Goal: Task Accomplishment & Management: Manage account settings

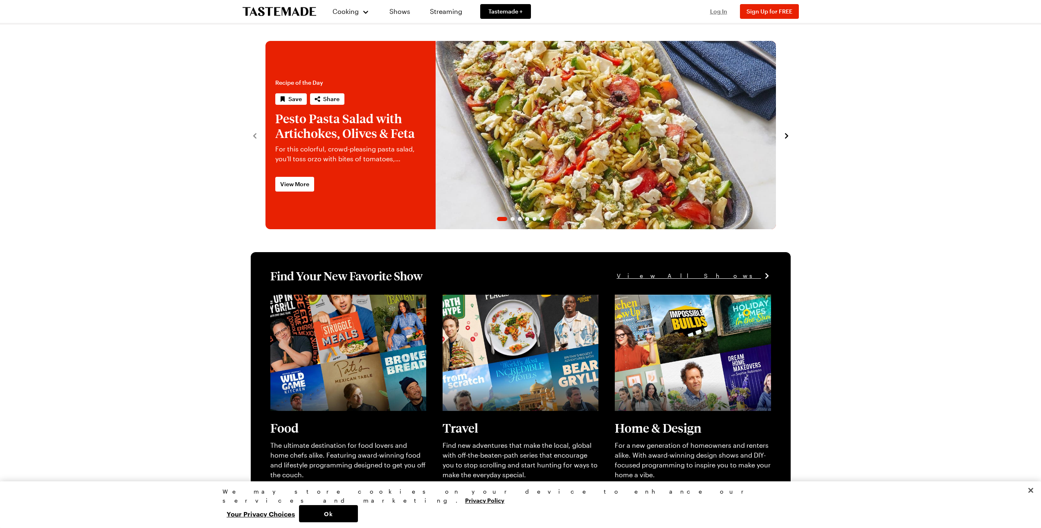
click at [717, 9] on span "Log In" at bounding box center [718, 11] width 17 height 7
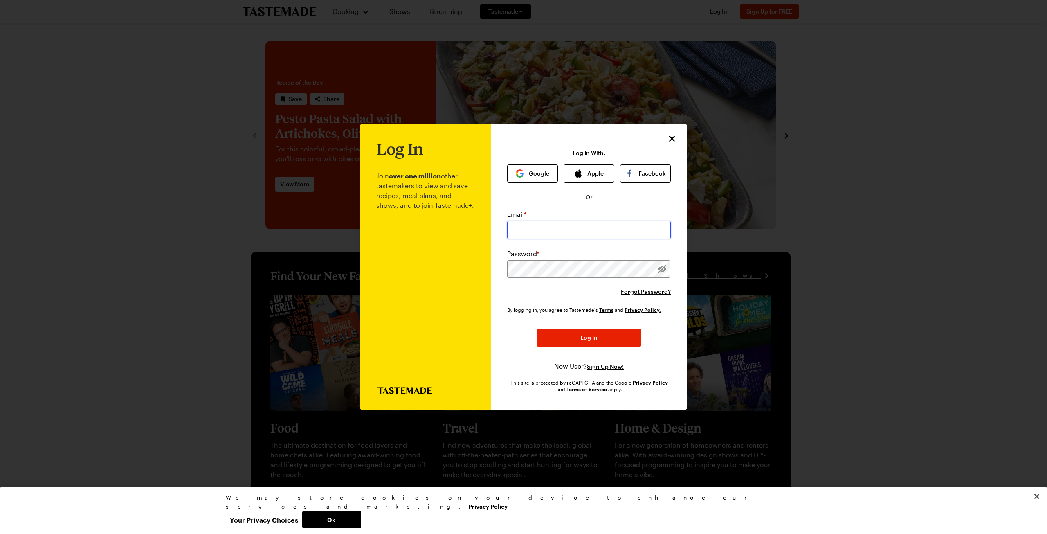
click at [611, 235] on input "email" at bounding box center [589, 230] width 164 height 18
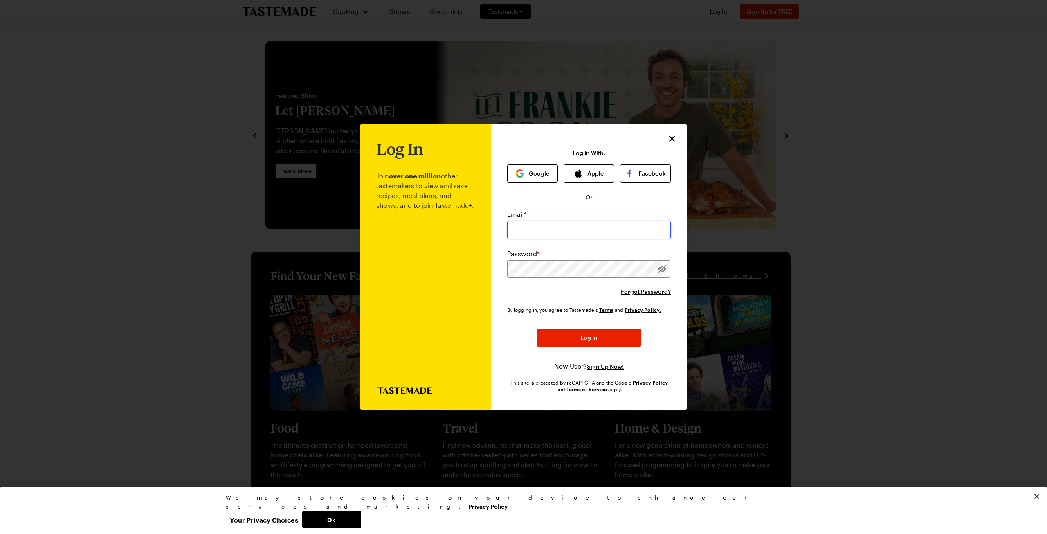
type input "[EMAIL_ADDRESS][DOMAIN_NAME]"
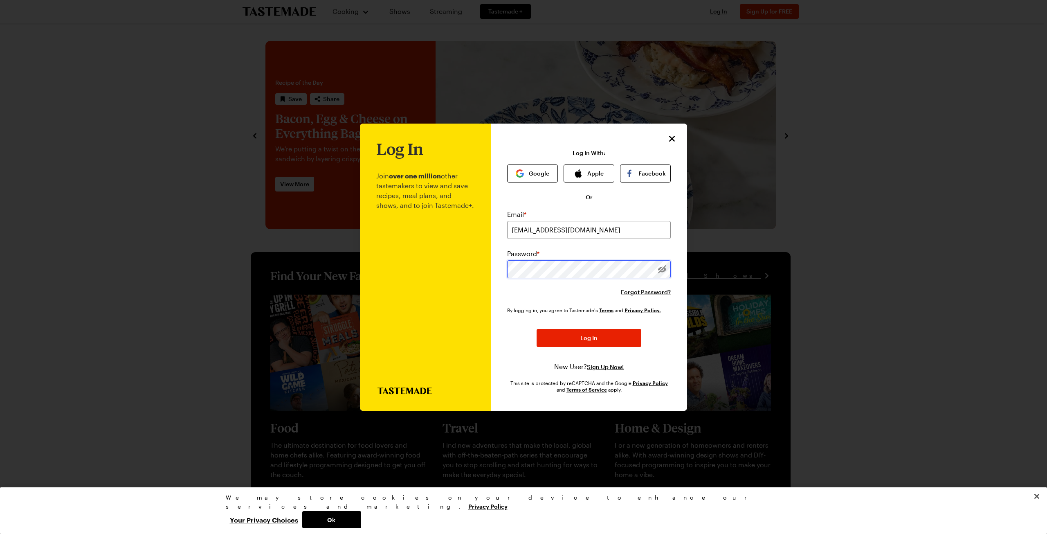
click at [537, 329] on button "Log In" at bounding box center [589, 338] width 105 height 18
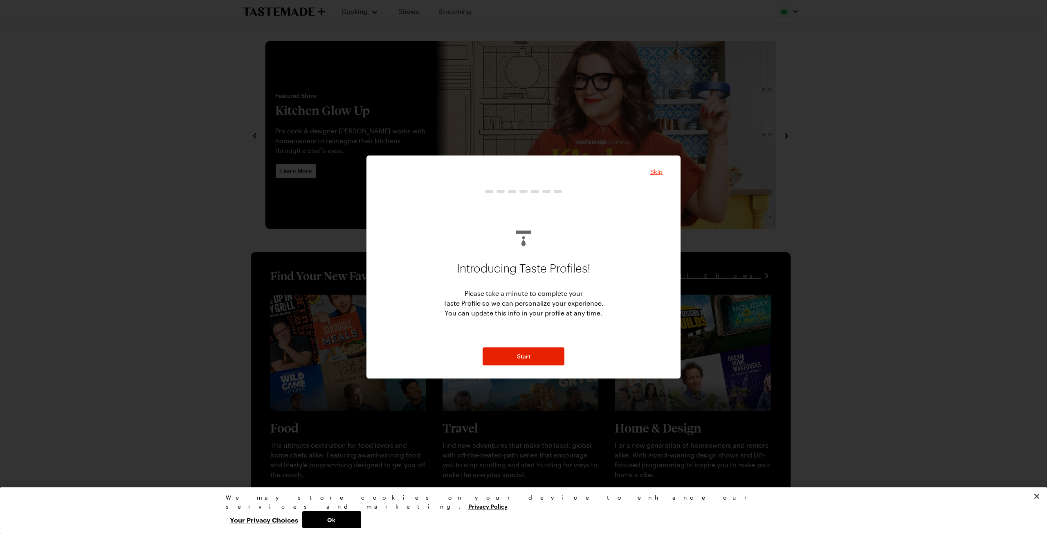
click at [654, 169] on span "Skip" at bounding box center [656, 172] width 12 height 8
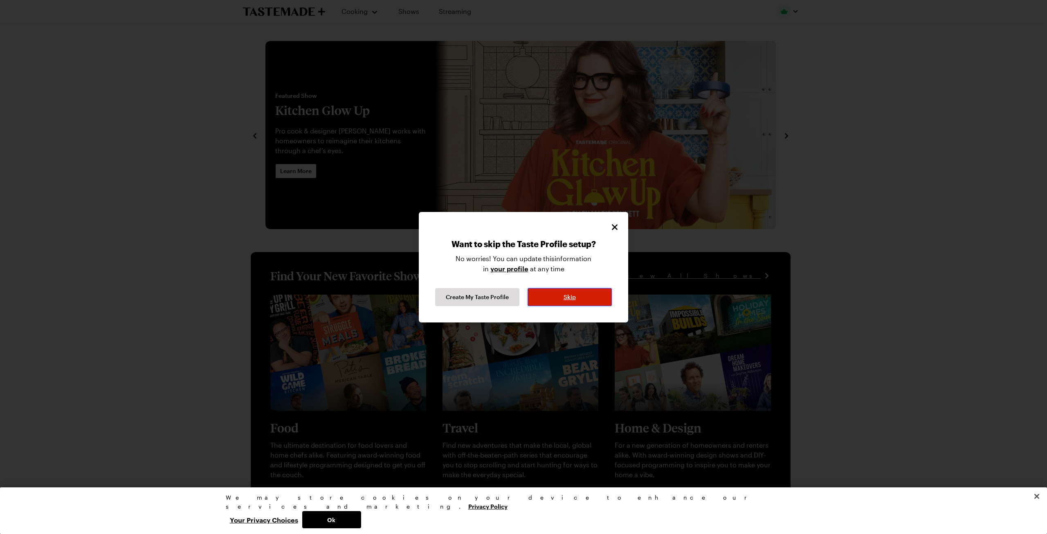
click at [548, 295] on button "Skip" at bounding box center [570, 297] width 84 height 18
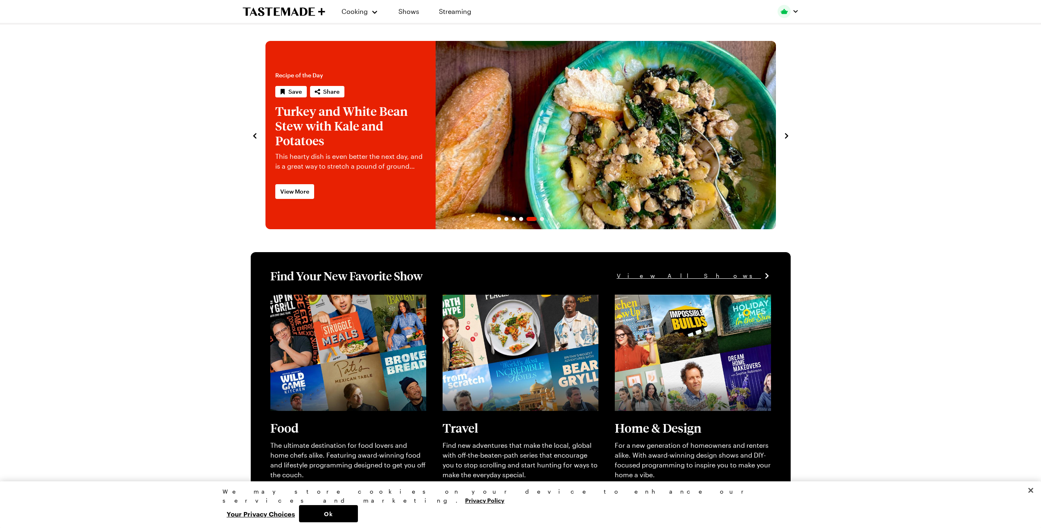
click at [781, 11] on img "button" at bounding box center [783, 11] width 13 height 13
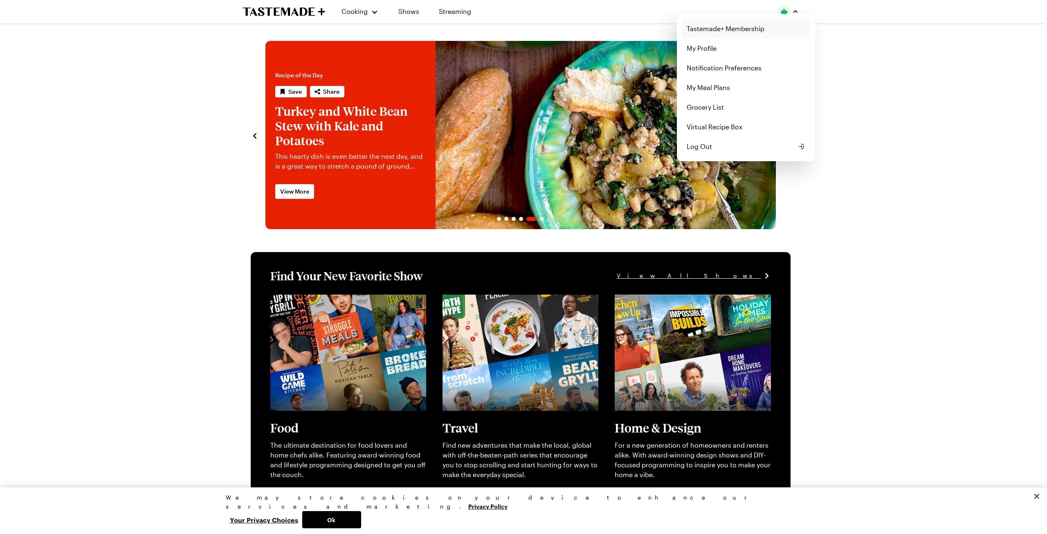
click at [730, 28] on link "Tastemade+ Membership" at bounding box center [746, 29] width 128 height 20
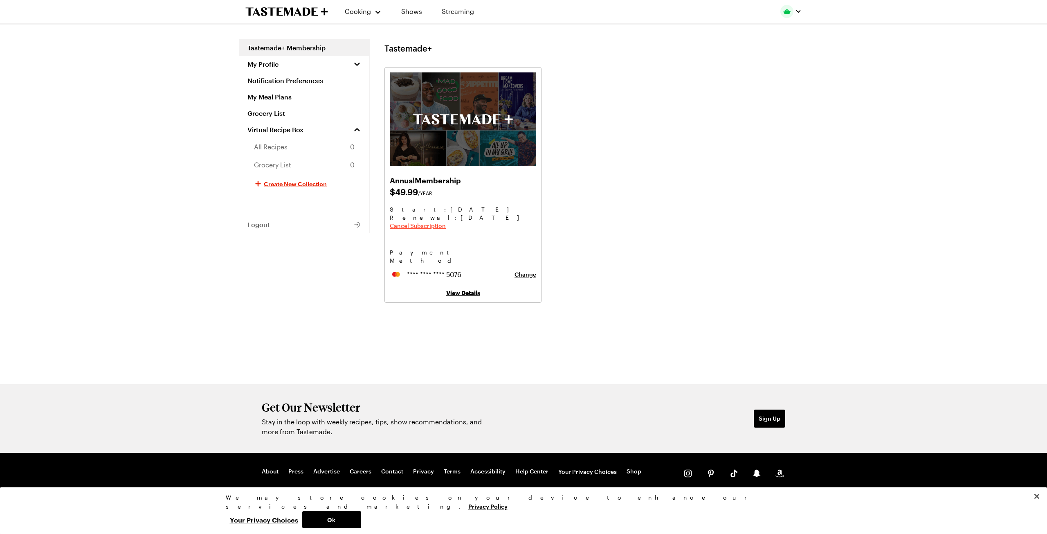
click at [423, 223] on span "Cancel Subscription" at bounding box center [418, 226] width 56 height 8
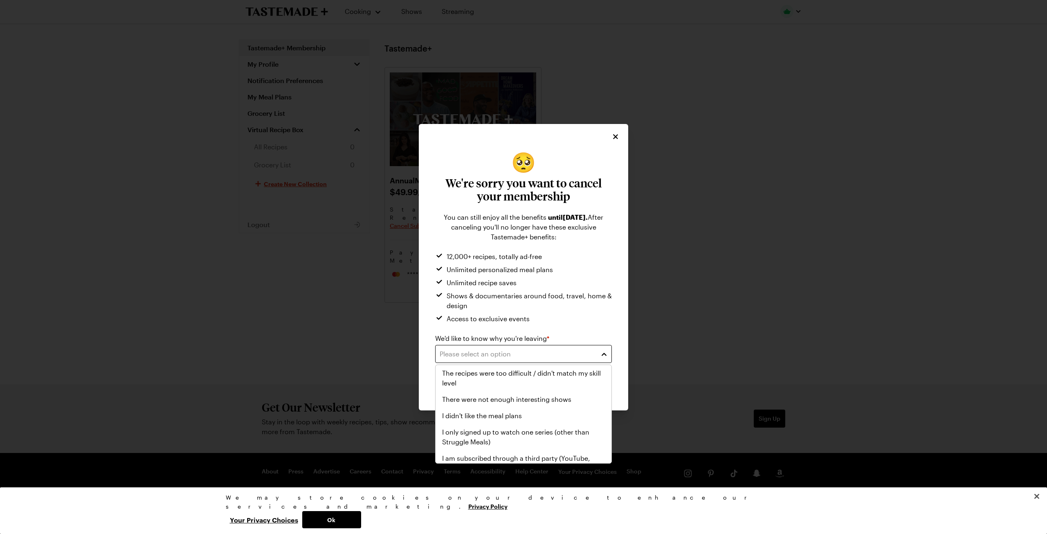
click at [539, 353] on div "Please select an option" at bounding box center [517, 354] width 155 height 10
click at [545, 401] on span "There were not enough interesting shows" at bounding box center [506, 399] width 129 height 10
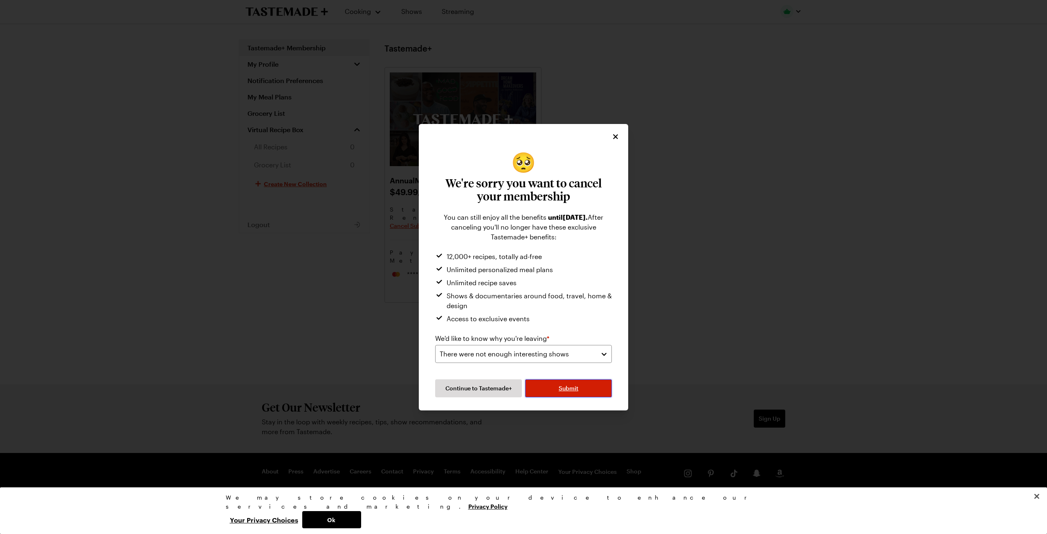
click at [571, 392] on button "Submit" at bounding box center [568, 388] width 87 height 18
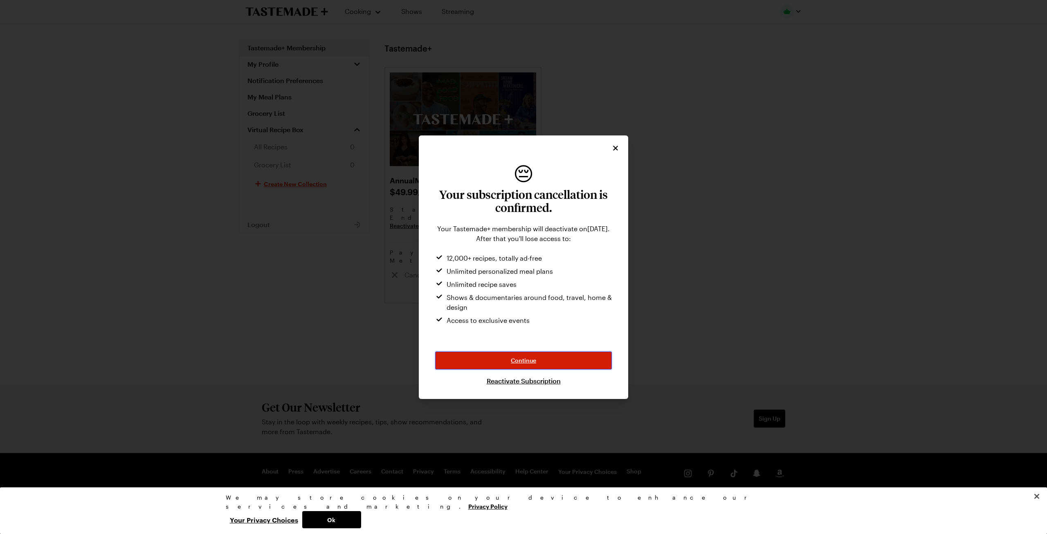
click at [506, 358] on button "Continue" at bounding box center [523, 360] width 177 height 18
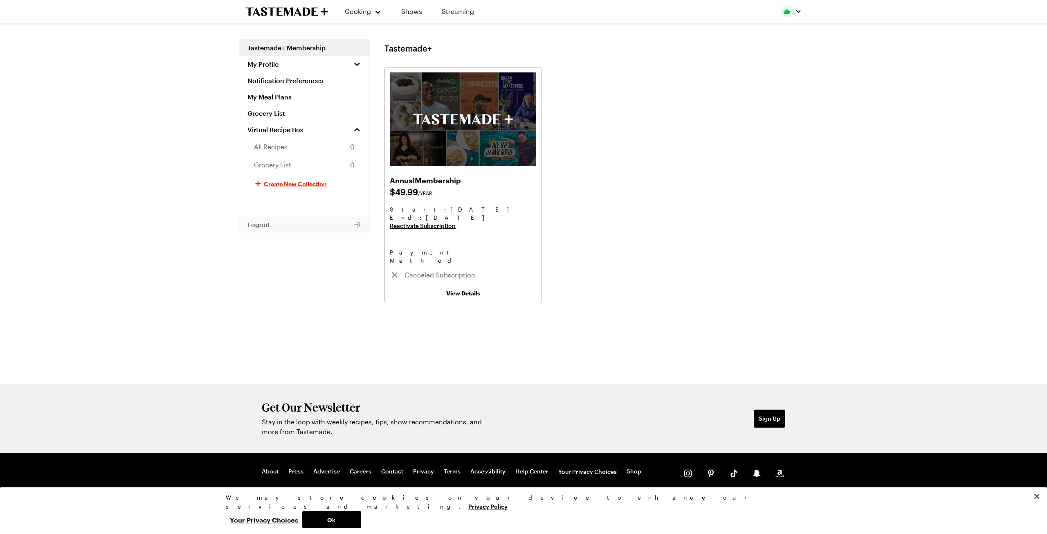
click at [257, 222] on span "Logout" at bounding box center [258, 224] width 22 height 8
